Goal: Understand process/instructions

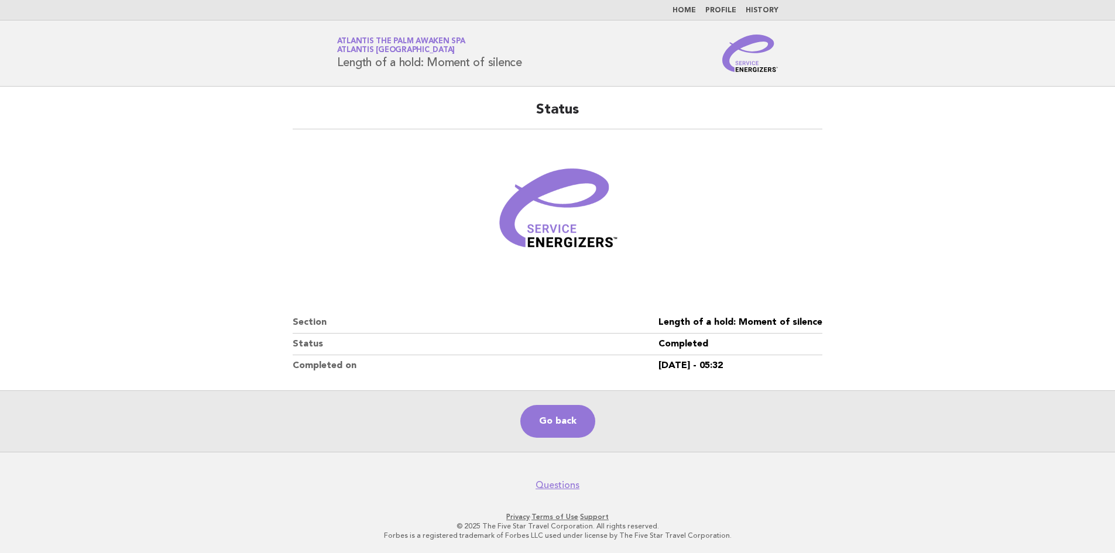
click at [690, 11] on link "Home" at bounding box center [684, 10] width 23 height 7
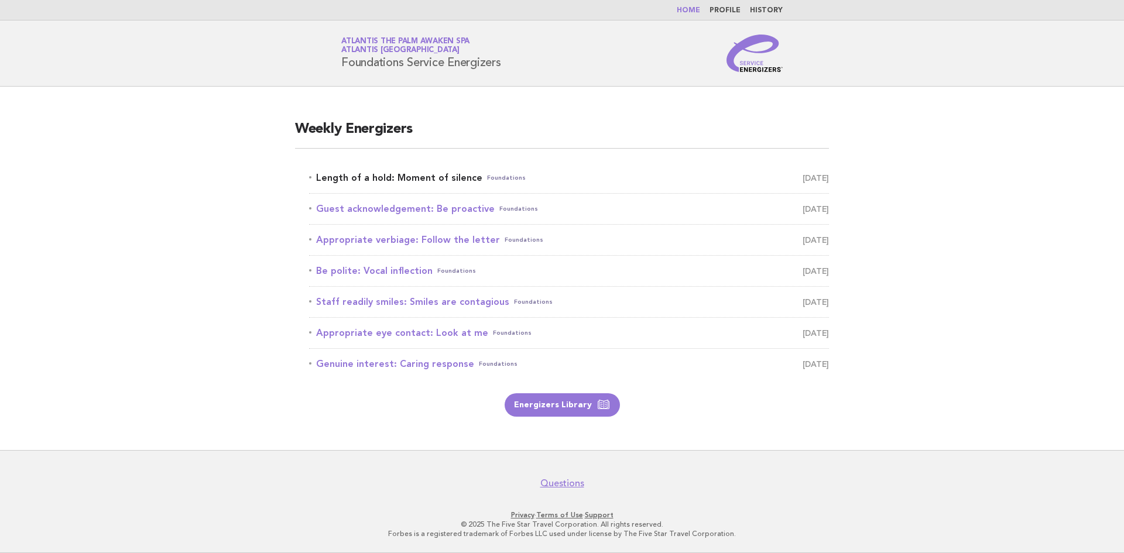
click at [413, 176] on link "Length of a hold: Moment of silence Foundations August 21" at bounding box center [569, 178] width 520 height 16
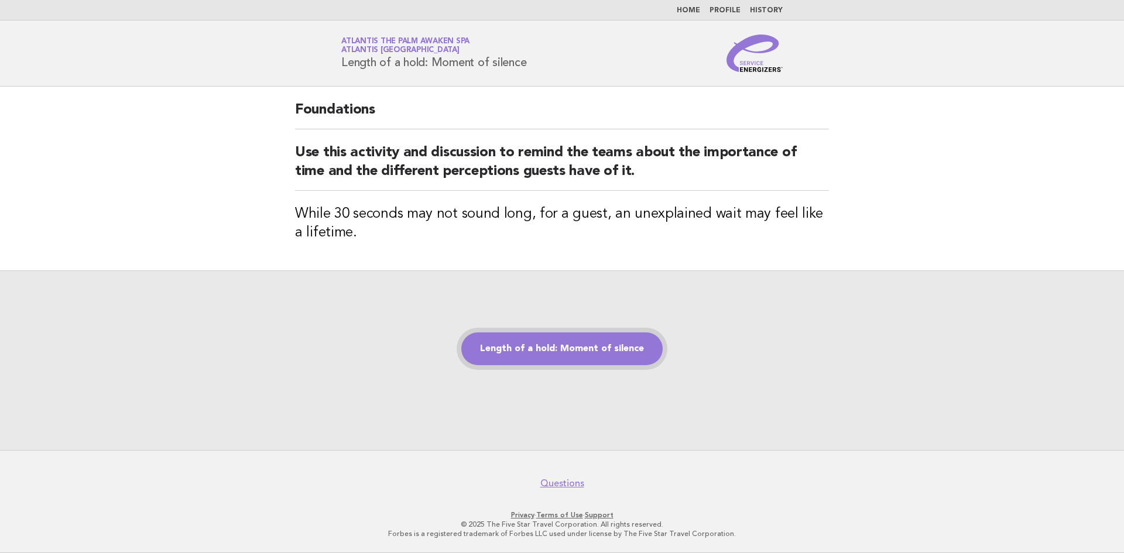
click at [589, 347] on link "Length of a hold: Moment of silence" at bounding box center [561, 348] width 201 height 33
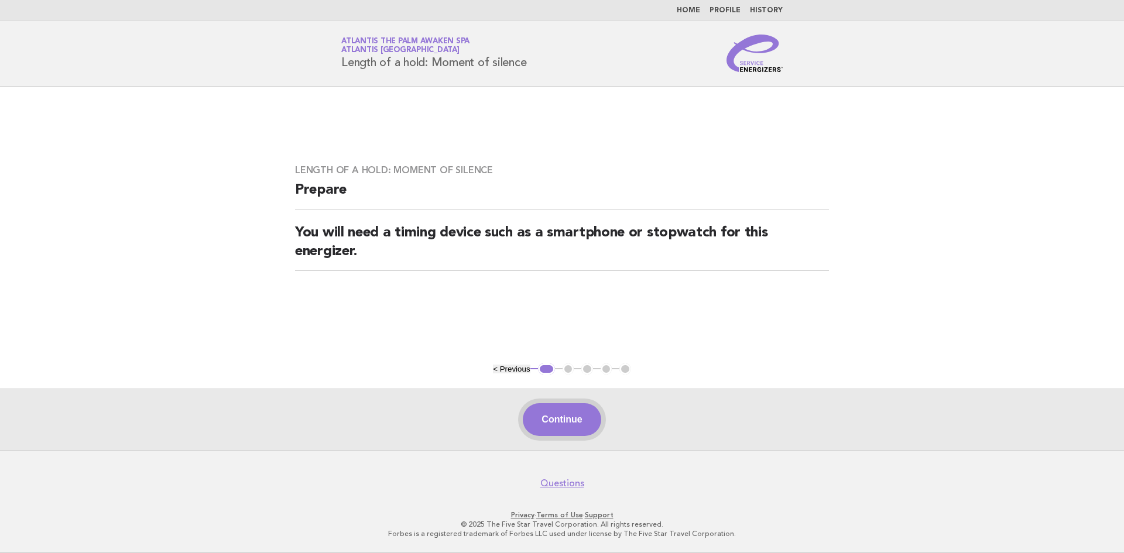
click at [589, 420] on button "Continue" at bounding box center [562, 419] width 78 height 33
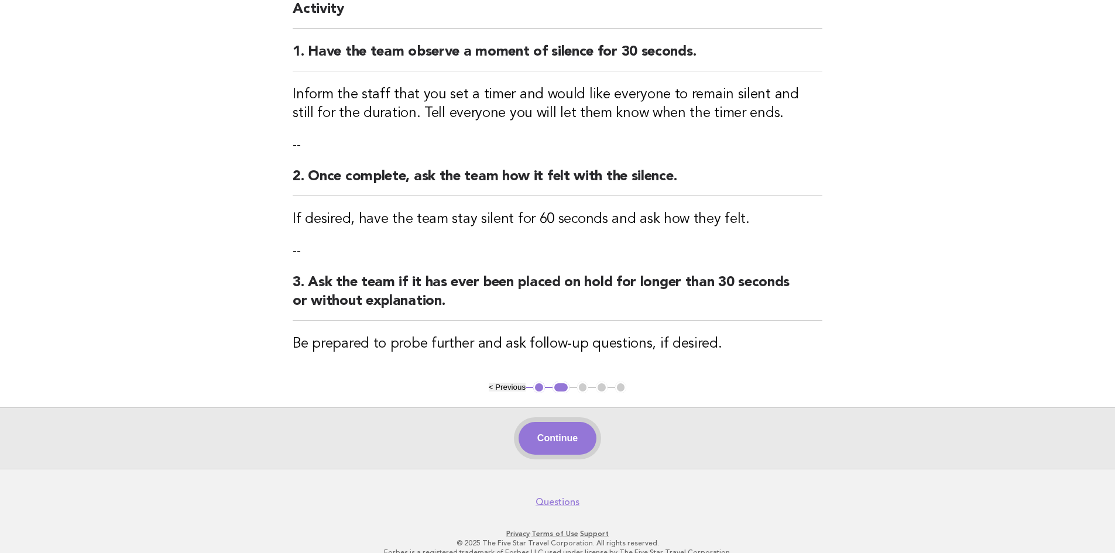
click at [571, 445] on button "Continue" at bounding box center [558, 438] width 78 height 33
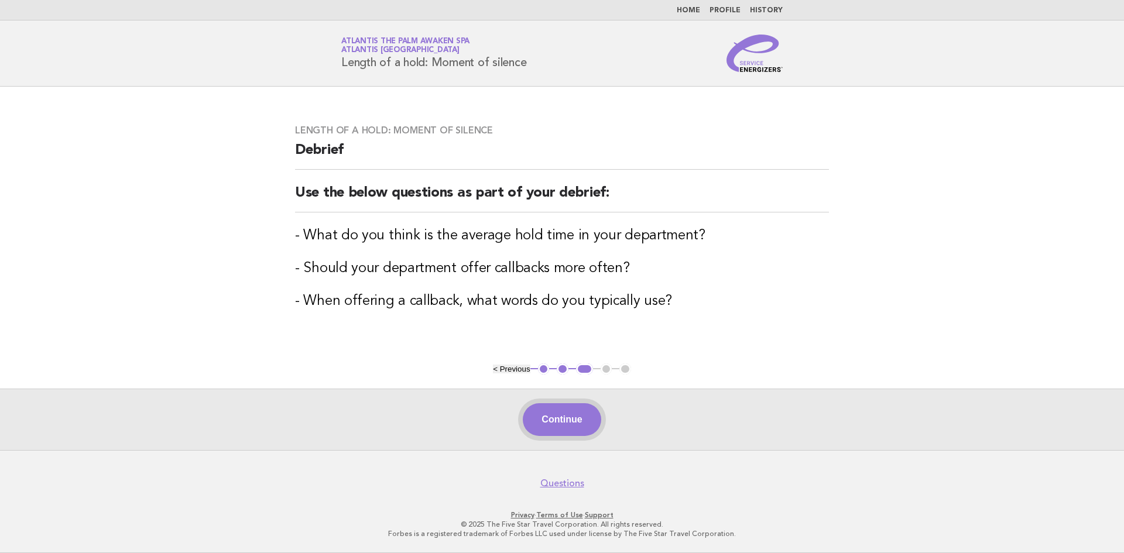
click at [558, 419] on button "Continue" at bounding box center [562, 419] width 78 height 33
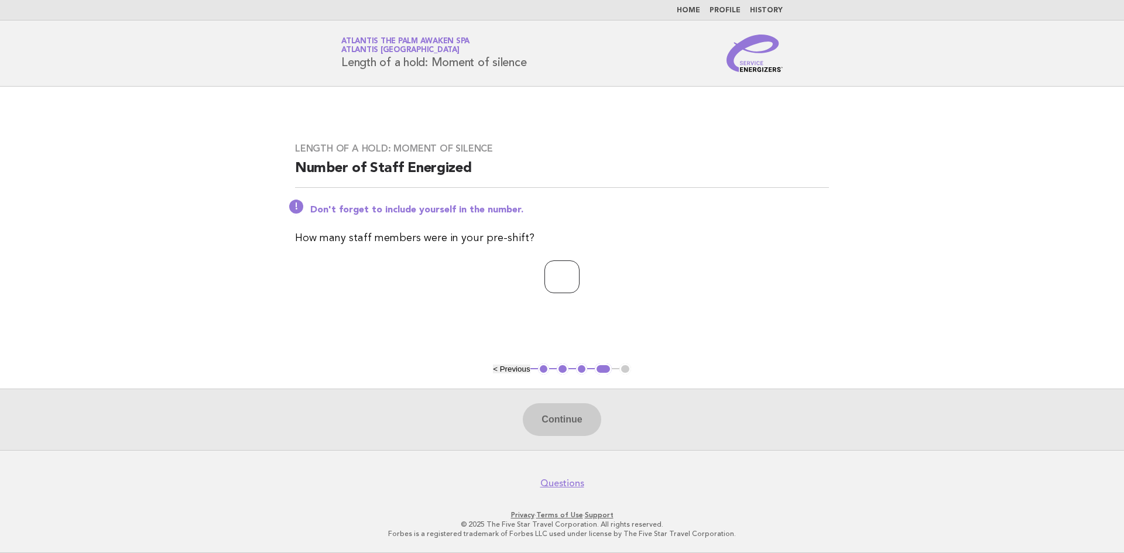
click at [554, 282] on input "number" at bounding box center [561, 276] width 35 height 33
type input "*"
click at [573, 428] on button "Continue" at bounding box center [562, 419] width 78 height 33
